Goal: Task Accomplishment & Management: Use online tool/utility

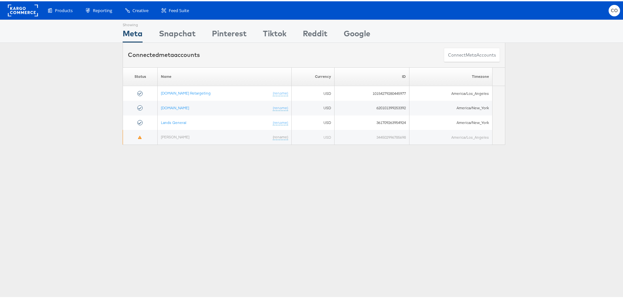
click at [226, 181] on div "Showing Meta Showing [GEOGRAPHIC_DATA] Showing Pinterest Showing Tiktok Showing…" at bounding box center [314, 181] width 628 height 327
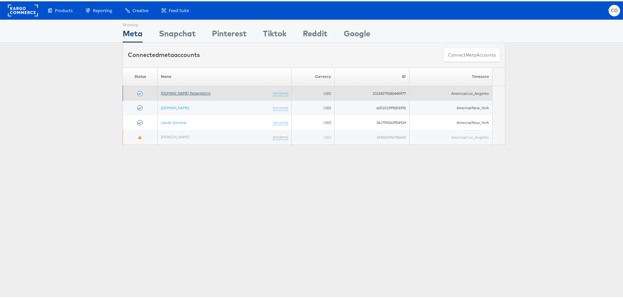
click at [182, 92] on link "[DOMAIN_NAME] Retargeting" at bounding box center [186, 91] width 50 height 5
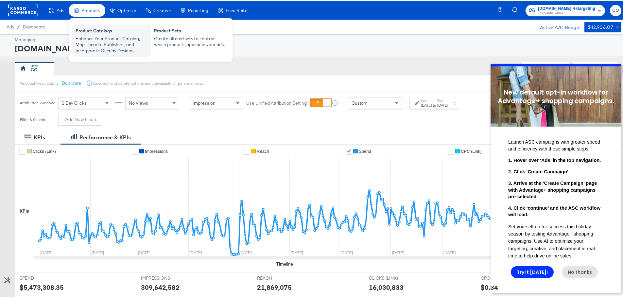
click at [96, 38] on div "Enhance Your Product Catalog, Map Them to Publishers, and Incorporate Overlay D…" at bounding box center [112, 43] width 72 height 18
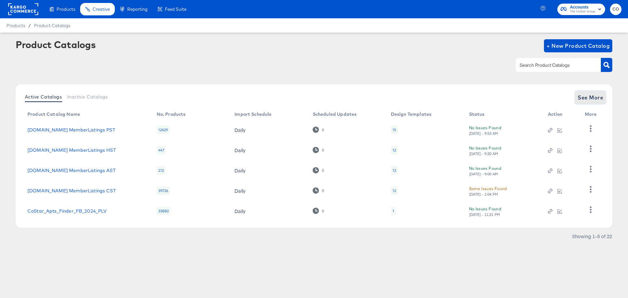
click at [592, 97] on span "See More" at bounding box center [591, 97] width 26 height 9
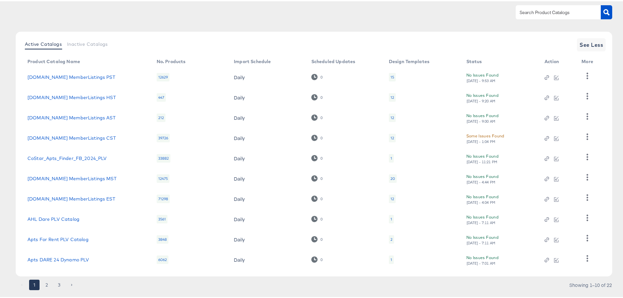
scroll to position [65, 0]
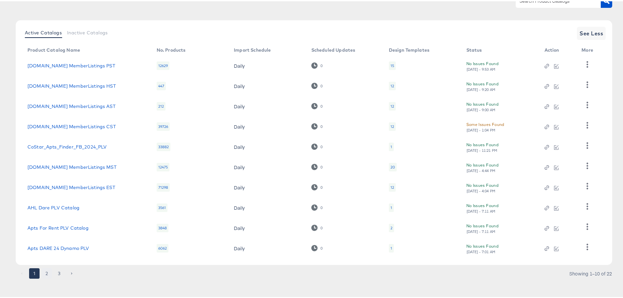
click at [45, 271] on button "2" at bounding box center [47, 272] width 10 height 10
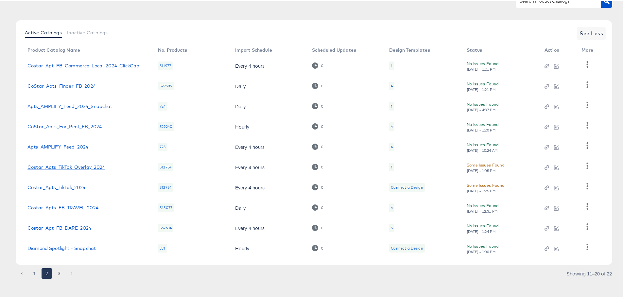
click at [66, 164] on link "Costar_Apts_TikTok_Overlay_2024" at bounding box center [66, 165] width 78 height 5
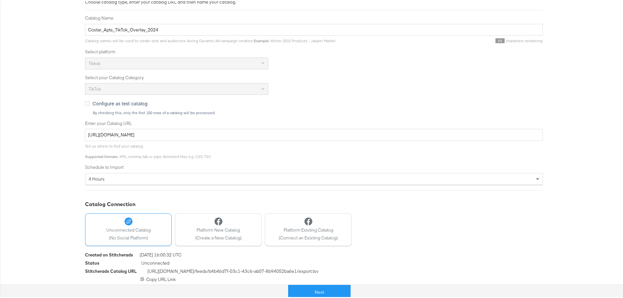
scroll to position [111, 0]
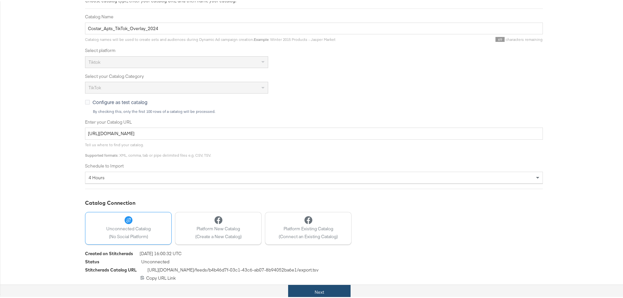
click at [326, 289] on button "Next" at bounding box center [319, 291] width 63 height 15
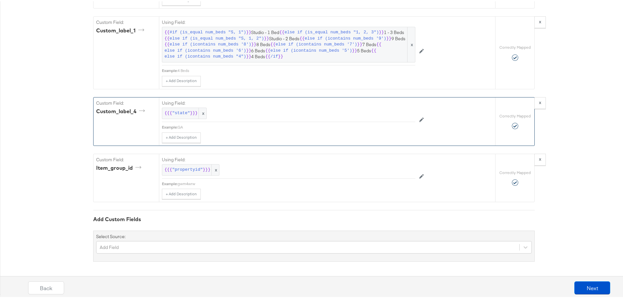
scroll to position [1217, 0]
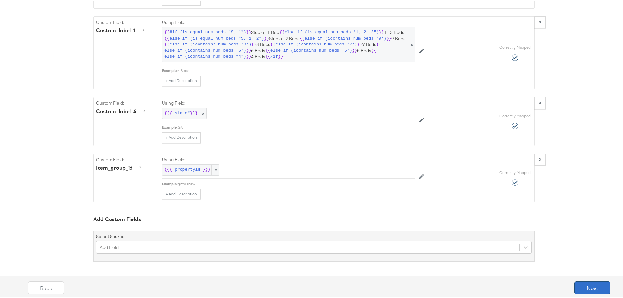
click at [583, 285] on button "Next" at bounding box center [593, 286] width 36 height 13
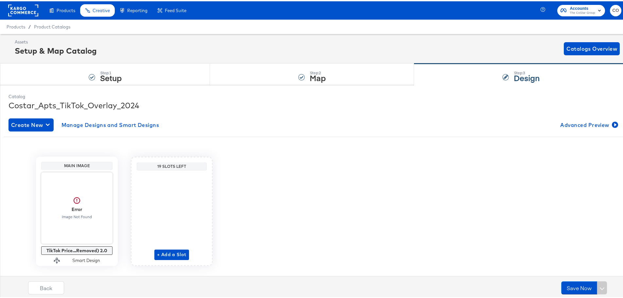
scroll to position [14, 0]
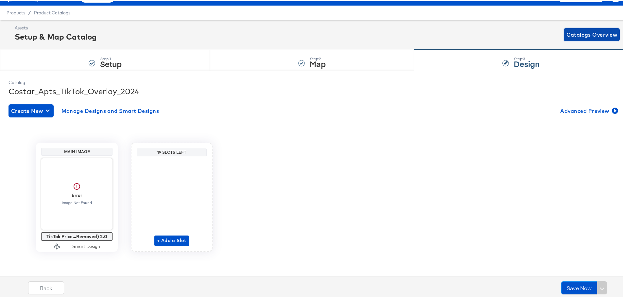
click at [582, 33] on span "Catalogs Overview" at bounding box center [592, 33] width 51 height 9
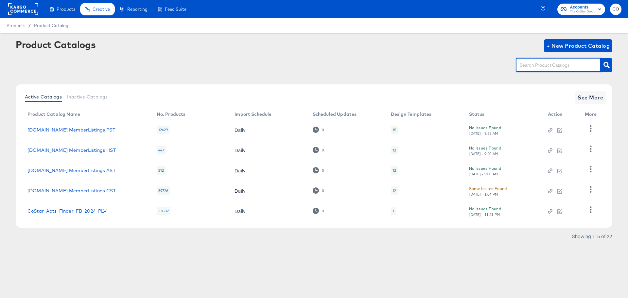
click at [539, 65] on input "text" at bounding box center [554, 66] width 70 height 8
type input "tiktok"
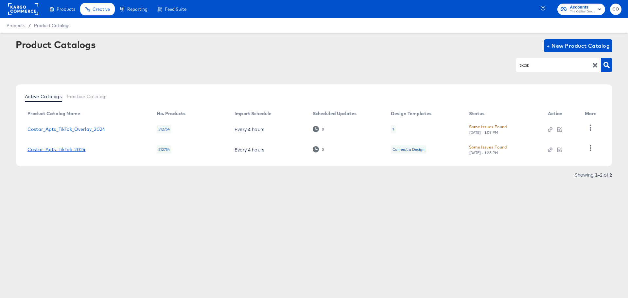
click at [46, 148] on link "Costar_Apts_TikTok_2024" at bounding box center [56, 149] width 58 height 5
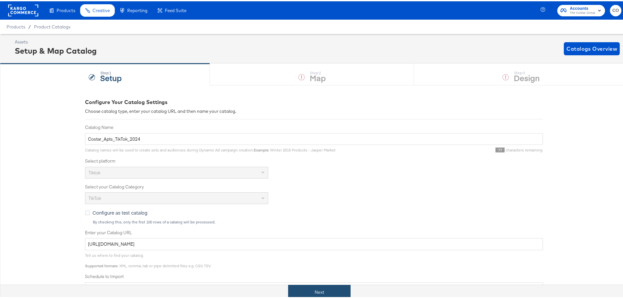
click at [334, 291] on button "Next" at bounding box center [319, 291] width 63 height 15
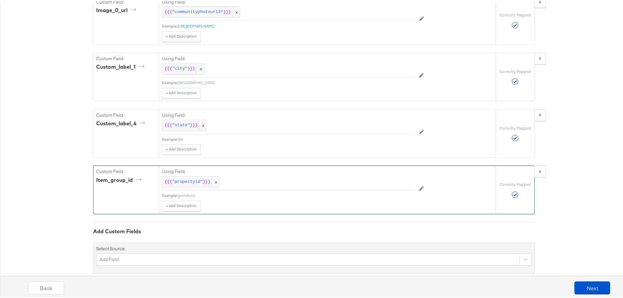
scroll to position [955, 0]
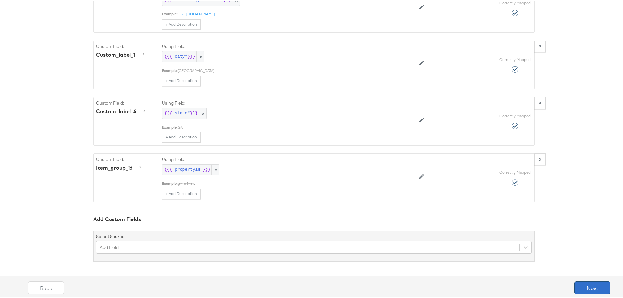
click at [587, 287] on button "Next" at bounding box center [593, 286] width 36 height 13
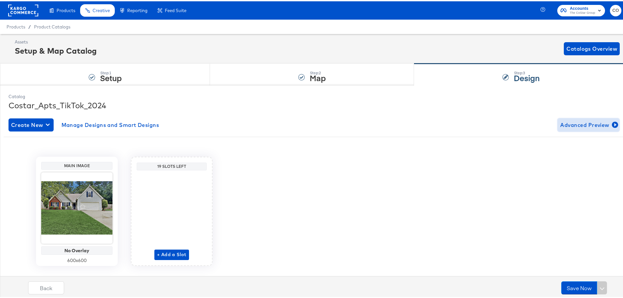
click at [590, 122] on span "Advanced Preview" at bounding box center [589, 123] width 57 height 9
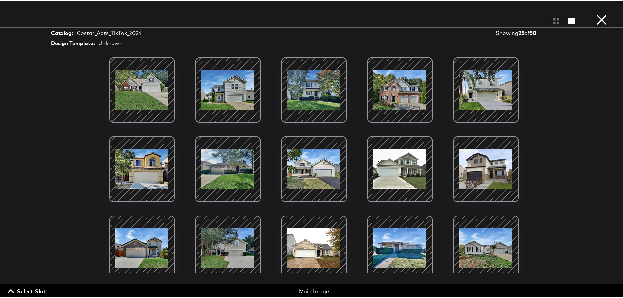
click at [597, 13] on button "×" at bounding box center [602, 6] width 13 height 13
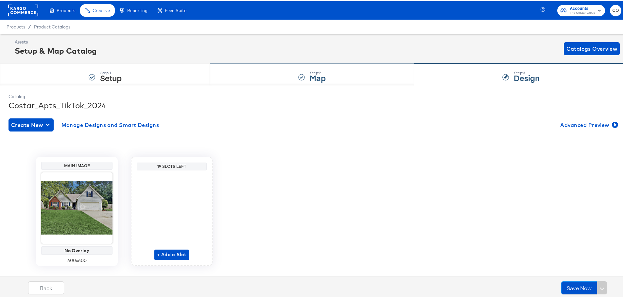
click at [305, 75] on div "Step: 2 Map" at bounding box center [312, 74] width 204 height 22
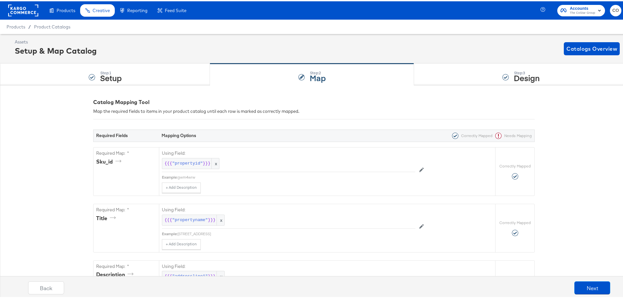
drag, startPoint x: 49, startPoint y: 25, endPoint x: 105, endPoint y: 0, distance: 60.7
click at [49, 25] on span "Product Catalogs" at bounding box center [52, 25] width 36 height 5
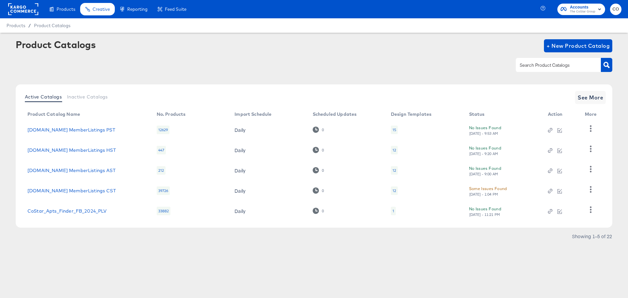
click at [555, 63] on input "text" at bounding box center [554, 66] width 70 height 8
type input "tik"
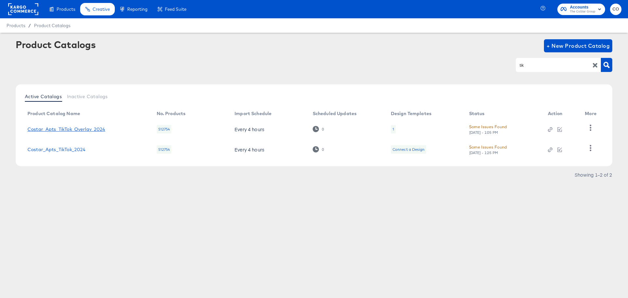
click at [77, 130] on link "Costar_Apts_TikTok_Overlay_2024" at bounding box center [66, 129] width 78 height 5
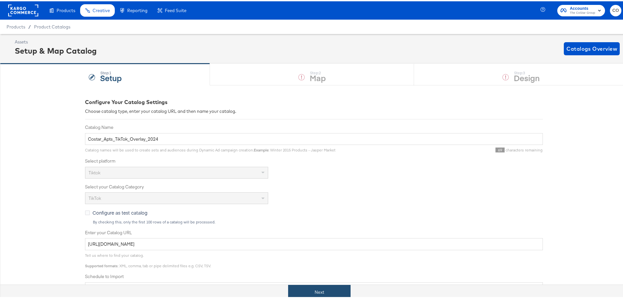
click at [325, 290] on button "Next" at bounding box center [319, 291] width 63 height 15
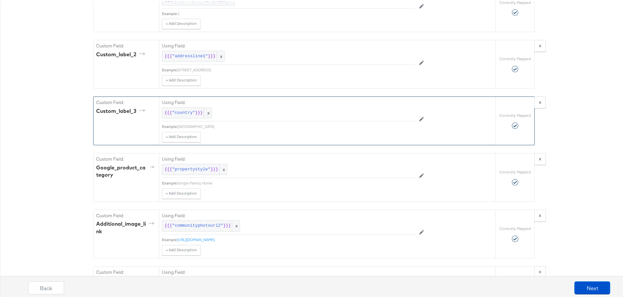
scroll to position [890, 0]
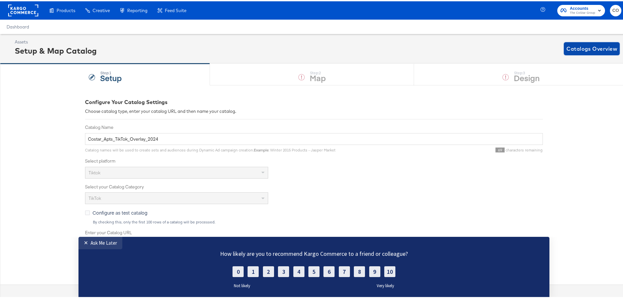
click at [589, 45] on span "Catalogs Overview" at bounding box center [592, 47] width 51 height 9
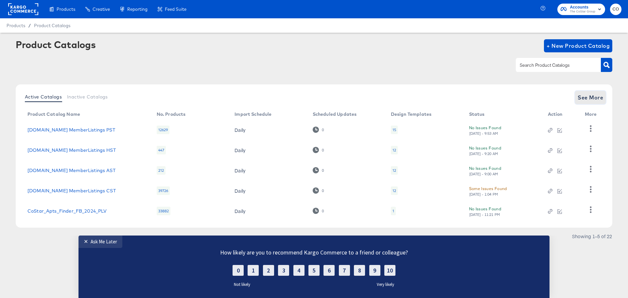
click at [588, 94] on span "See More" at bounding box center [591, 97] width 26 height 9
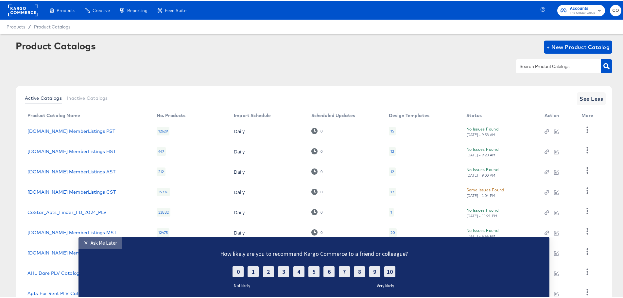
click at [101, 241] on div "Ask Me Later" at bounding box center [104, 243] width 27 height 6
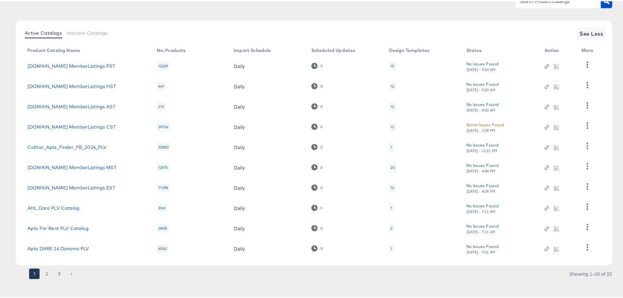
scroll to position [68, 0]
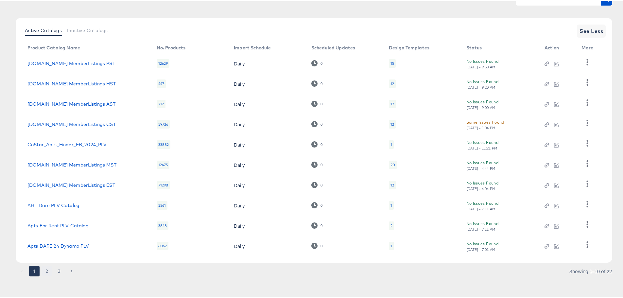
click at [46, 269] on button "2" at bounding box center [47, 270] width 10 height 10
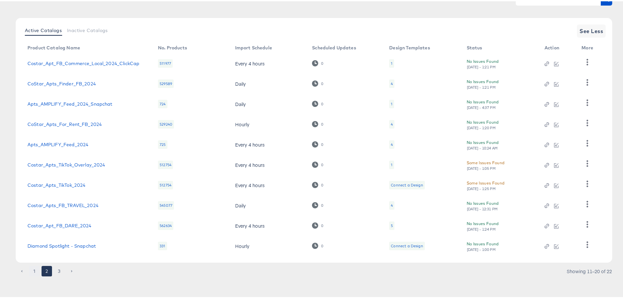
click at [33, 267] on button "1" at bounding box center [34, 270] width 10 height 10
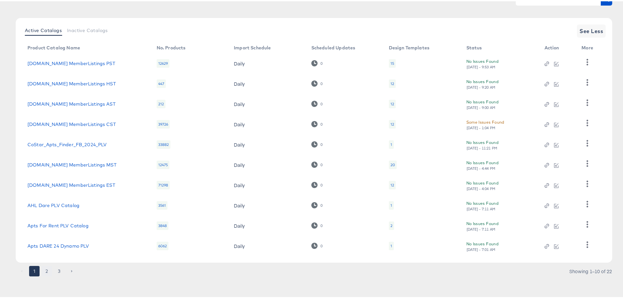
click at [45, 269] on button "2" at bounding box center [47, 270] width 10 height 10
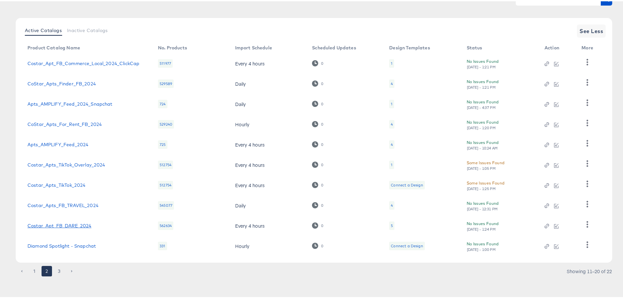
click at [67, 224] on link "Costar_Apt_FB_DARE_2024" at bounding box center [59, 224] width 64 height 5
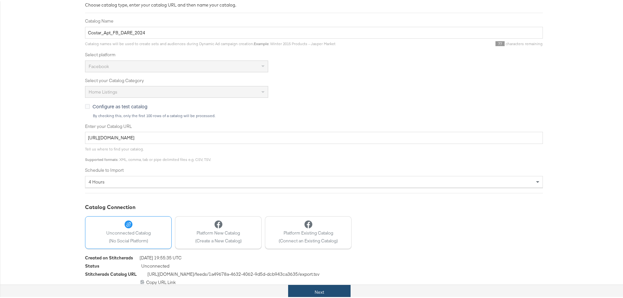
scroll to position [111, 0]
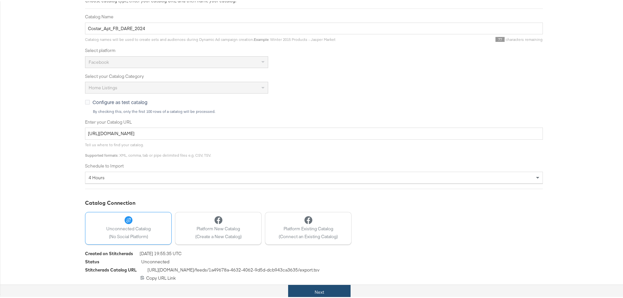
click at [318, 290] on button "Next" at bounding box center [319, 291] width 63 height 15
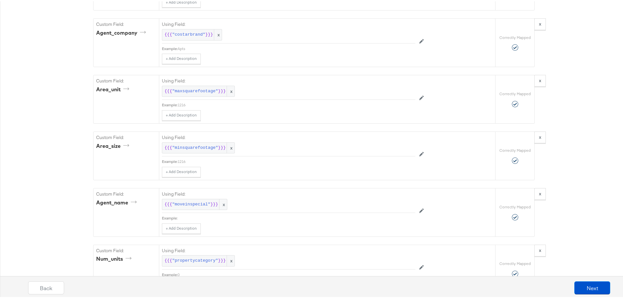
scroll to position [1537, 0]
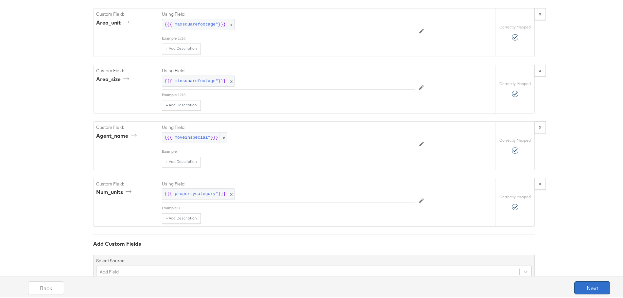
click at [588, 288] on button "Next" at bounding box center [593, 286] width 36 height 13
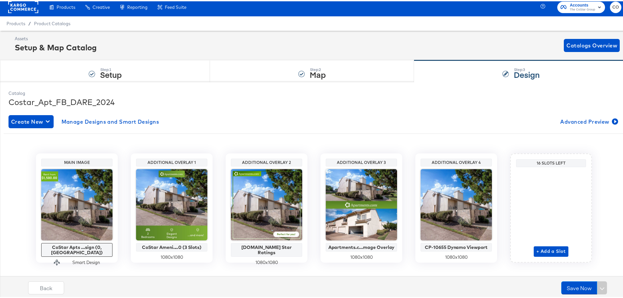
scroll to position [0, 0]
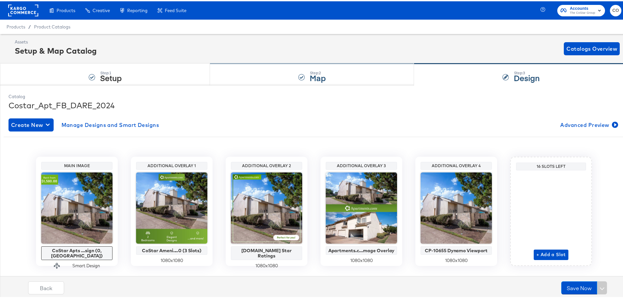
click at [319, 70] on div "Step: 2" at bounding box center [318, 71] width 16 height 5
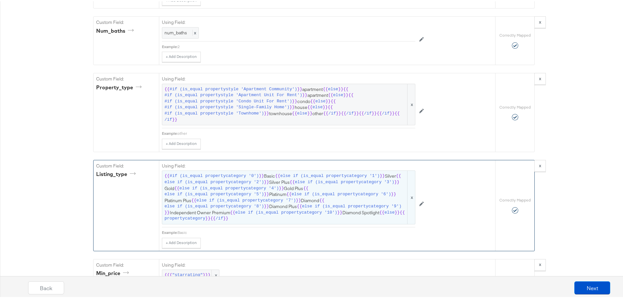
scroll to position [1178, 0]
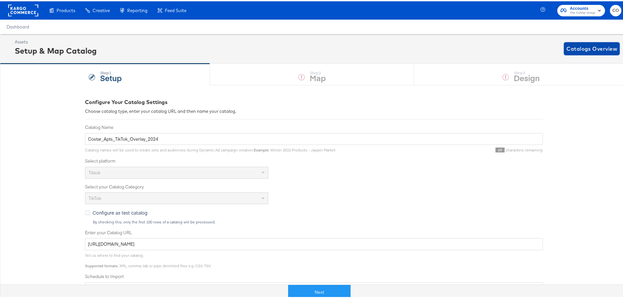
click at [585, 46] on span "Catalogs Overview" at bounding box center [592, 47] width 51 height 9
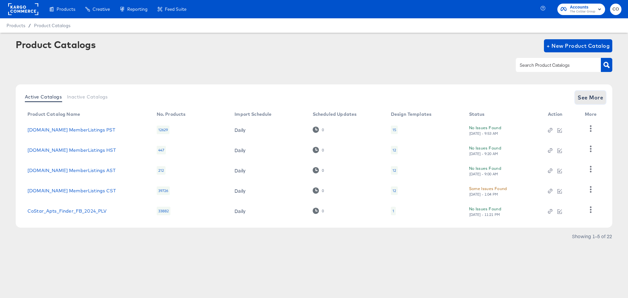
click at [590, 95] on span "See More" at bounding box center [591, 97] width 26 height 9
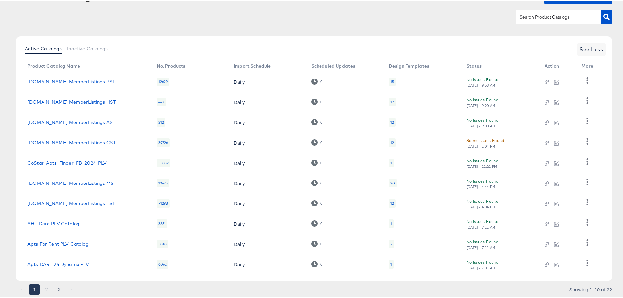
scroll to position [68, 0]
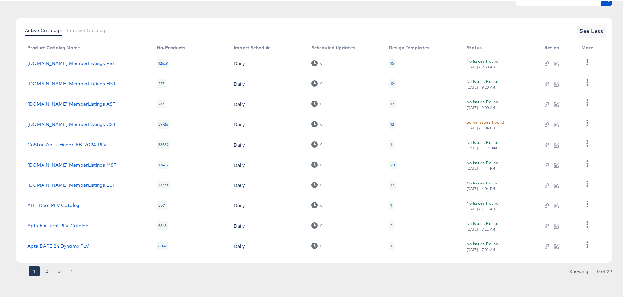
click at [46, 269] on button "2" at bounding box center [47, 270] width 10 height 10
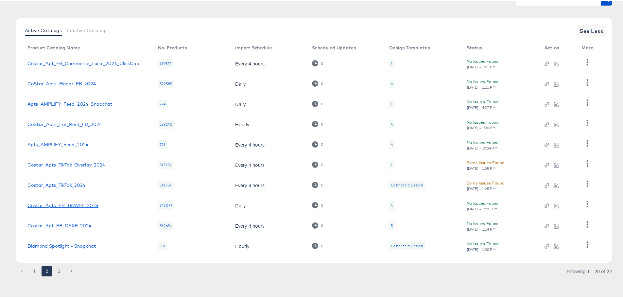
click at [61, 203] on link "Costar_Apts_FB_TRAVEL_2024" at bounding box center [62, 204] width 71 height 5
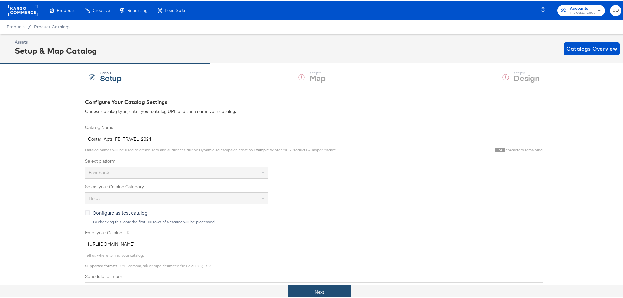
click at [327, 291] on button "Next" at bounding box center [319, 291] width 63 height 15
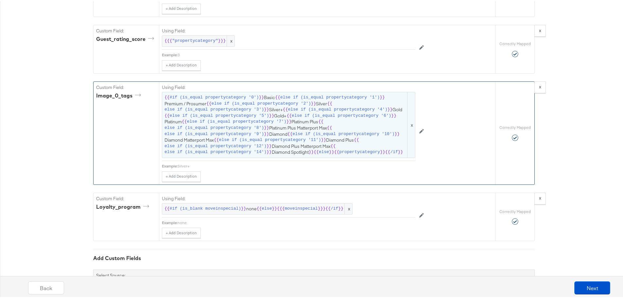
scroll to position [1159, 0]
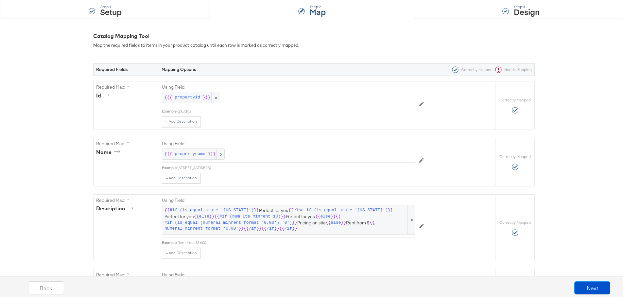
scroll to position [0, 0]
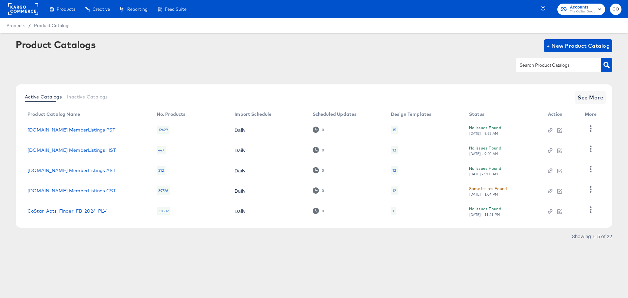
click at [553, 67] on input "text" at bounding box center [554, 66] width 70 height 8
type input "tik"
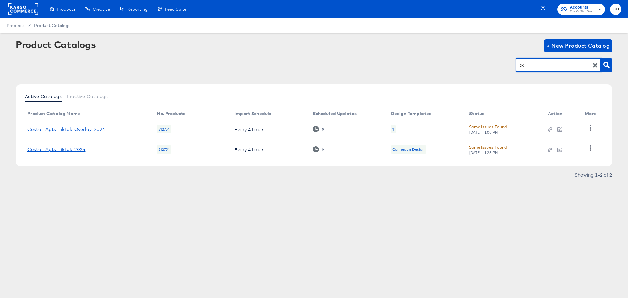
click at [71, 148] on link "Costar_Apts_TikTok_2024" at bounding box center [56, 149] width 58 height 5
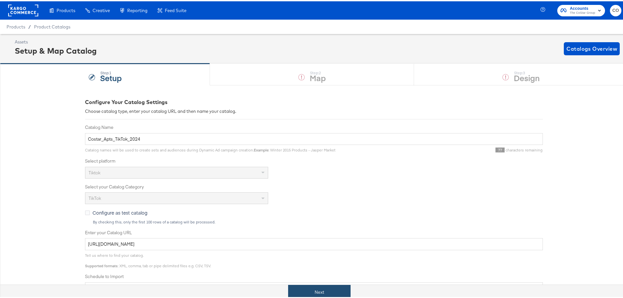
click at [329, 293] on button "Next" at bounding box center [319, 291] width 63 height 15
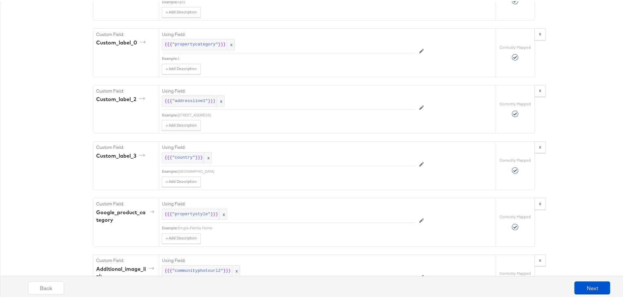
scroll to position [595, 0]
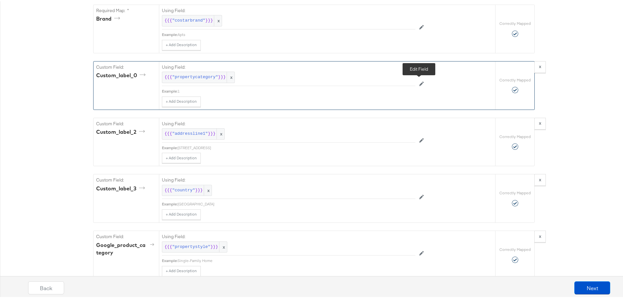
click at [421, 81] on icon at bounding box center [422, 82] width 5 height 5
click at [436, 83] on button "Cancel" at bounding box center [438, 83] width 20 height 10
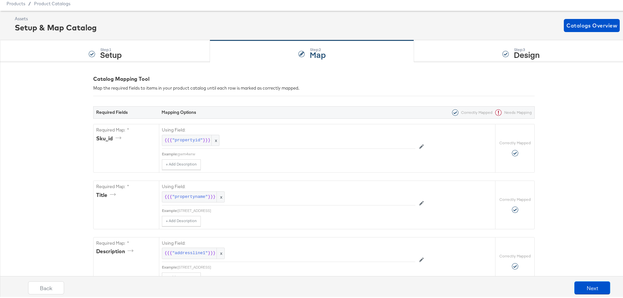
scroll to position [0, 0]
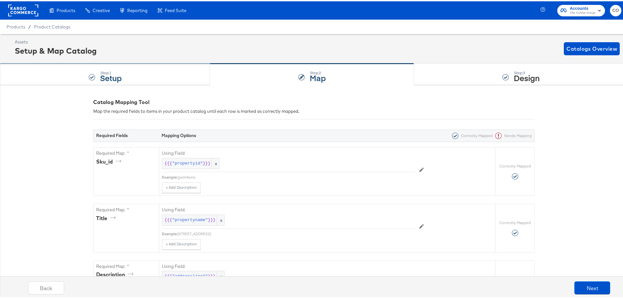
click at [118, 69] on div "Step: 1 Setup" at bounding box center [111, 73] width 22 height 12
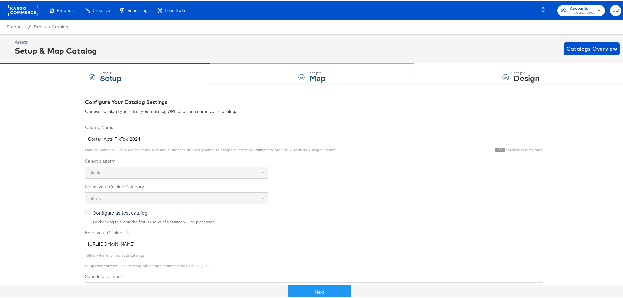
click at [293, 69] on div "Step: 2 Map" at bounding box center [312, 74] width 204 height 22
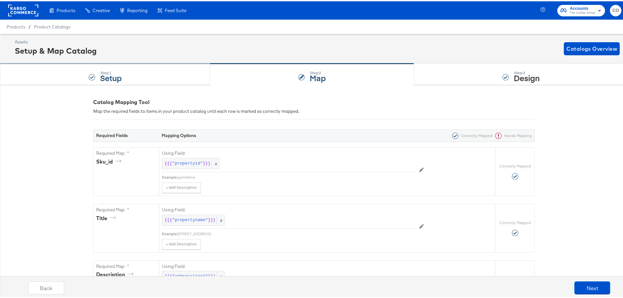
click at [129, 70] on div "Step: 1 Setup" at bounding box center [105, 74] width 210 height 22
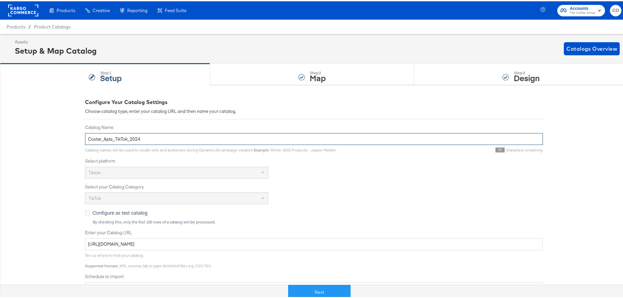
drag, startPoint x: 151, startPoint y: 136, endPoint x: 76, endPoint y: 138, distance: 75.3
click at [76, 138] on div "Configure Your Catalog Settings Choose catalog type, enter your catalog URL and…" at bounding box center [314, 244] width 628 height 320
drag, startPoint x: 149, startPoint y: 137, endPoint x: 72, endPoint y: 138, distance: 77.3
click at [81, 138] on div "Configure Your Catalog Settings Choose catalog type, enter your catalog URL and…" at bounding box center [314, 244] width 628 height 320
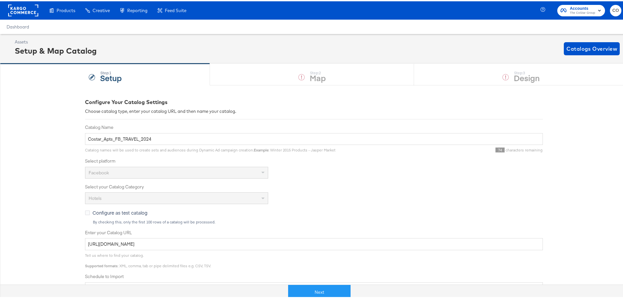
click at [45, 138] on div "Configure Your Catalog Settings Choose catalog type, enter your catalog URL and…" at bounding box center [314, 244] width 628 height 320
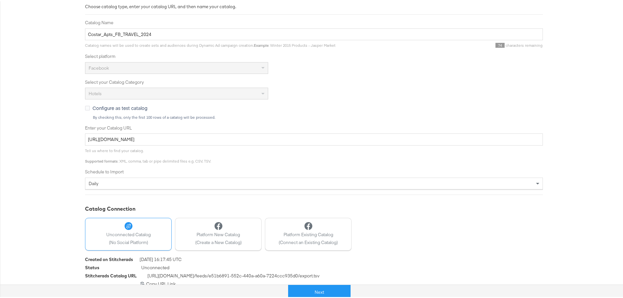
scroll to position [111, 0]
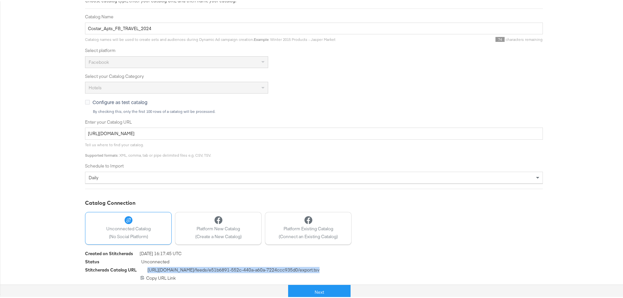
drag, startPoint x: 144, startPoint y: 268, endPoint x: 327, endPoint y: 266, distance: 183.0
click at [327, 266] on div "Stitcherads Catalog URL [URL][DOMAIN_NAME] /feeds/ e51b6891-552c-440a-a60a-7224…" at bounding box center [314, 270] width 458 height 8
drag, startPoint x: 266, startPoint y: 133, endPoint x: 37, endPoint y: 133, distance: 228.8
click at [37, 133] on div "Configure Your Catalog Settings Choose catalog type, enter your catalog URL and…" at bounding box center [314, 133] width 628 height 320
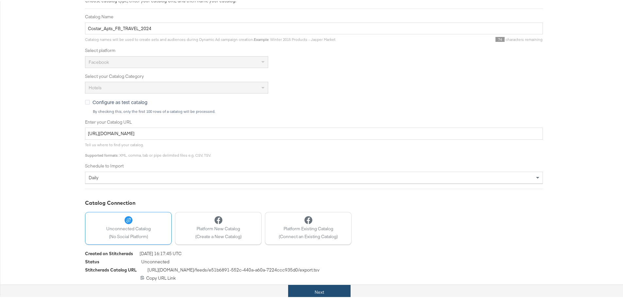
click at [324, 291] on button "Next" at bounding box center [319, 291] width 63 height 15
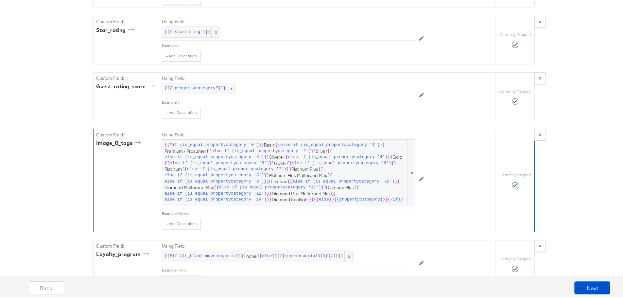
scroll to position [1113, 0]
